Goal: Navigation & Orientation: Find specific page/section

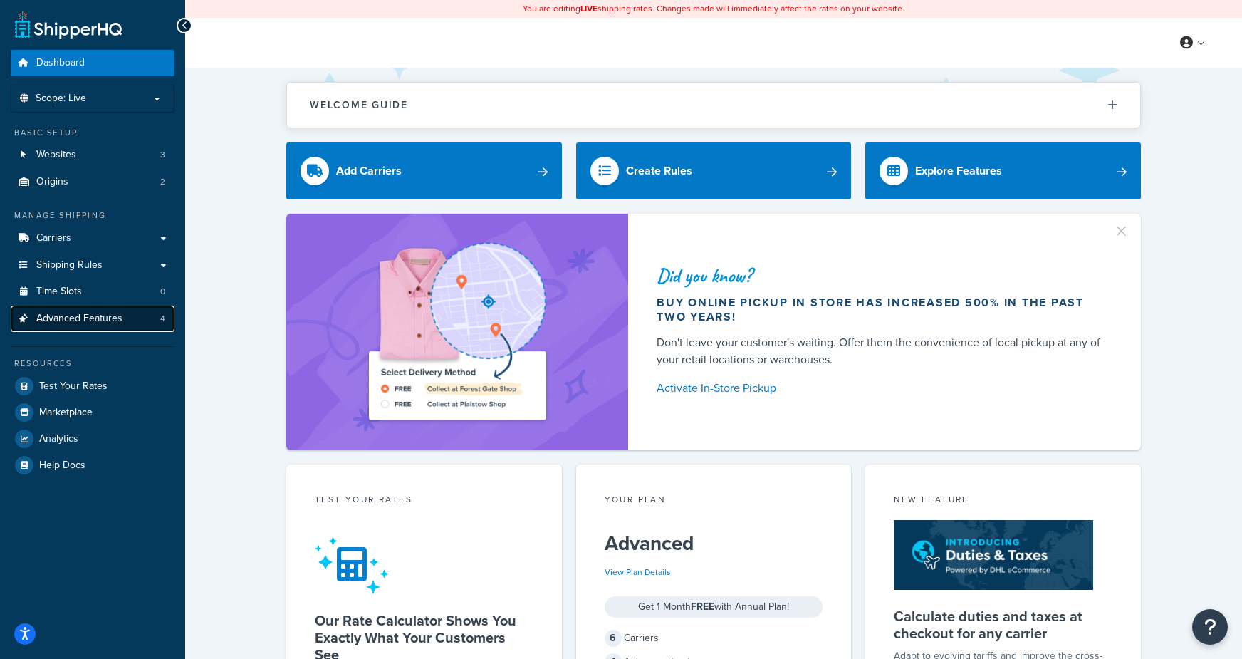
click at [91, 324] on span "Advanced Features" at bounding box center [79, 319] width 86 height 12
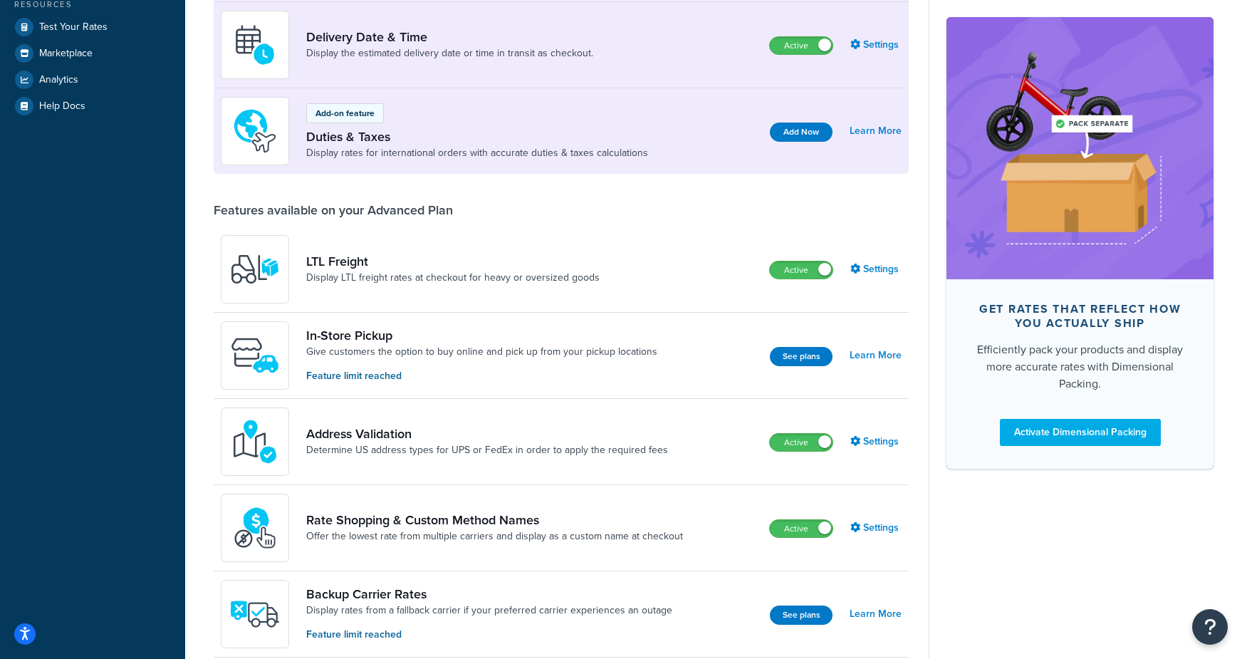
scroll to position [370, 0]
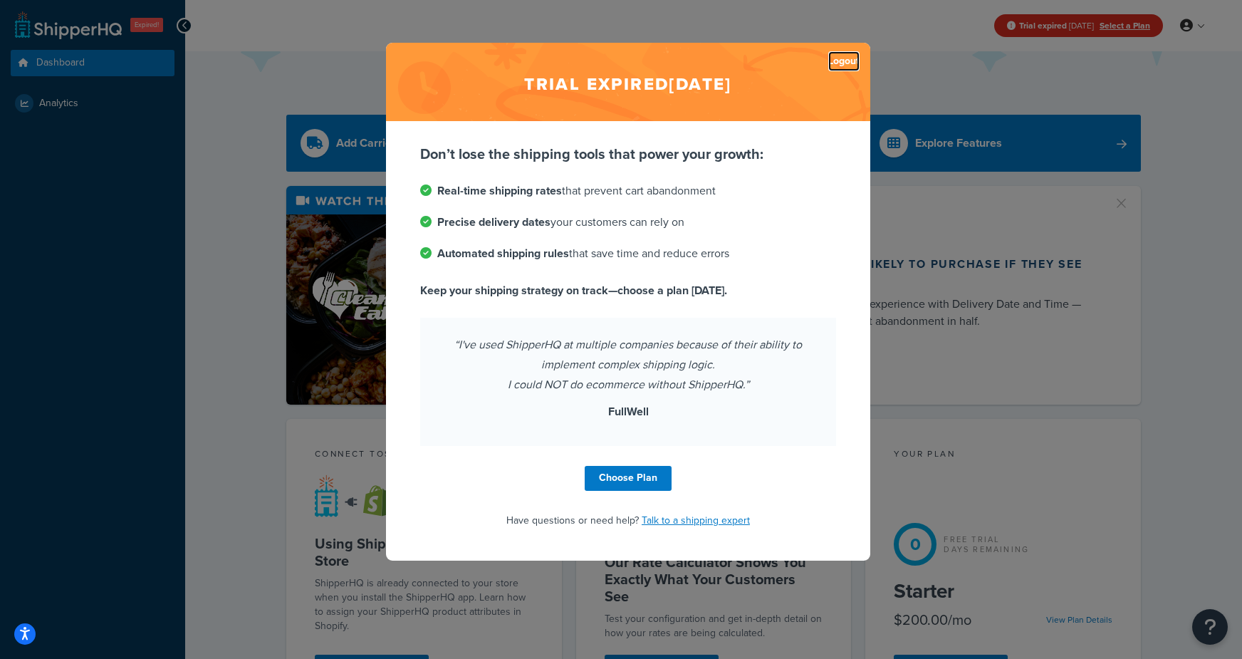
click at [844, 63] on link "Logout" at bounding box center [843, 61] width 31 height 20
